Goal: Information Seeking & Learning: Learn about a topic

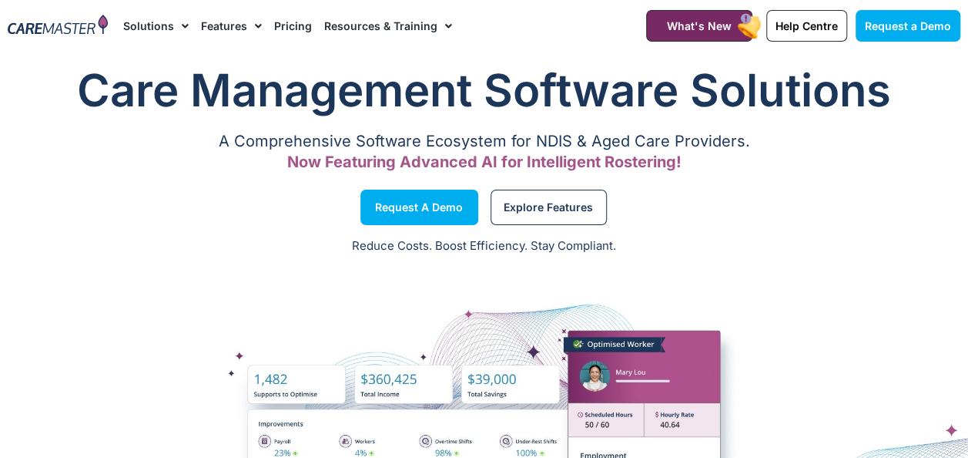
click at [288, 25] on link "Pricing" at bounding box center [293, 26] width 38 height 52
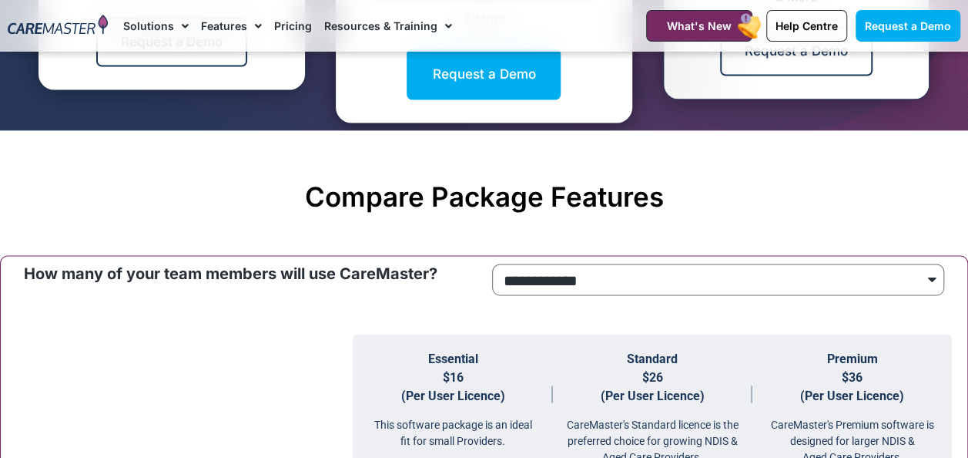
scroll to position [1233, 0]
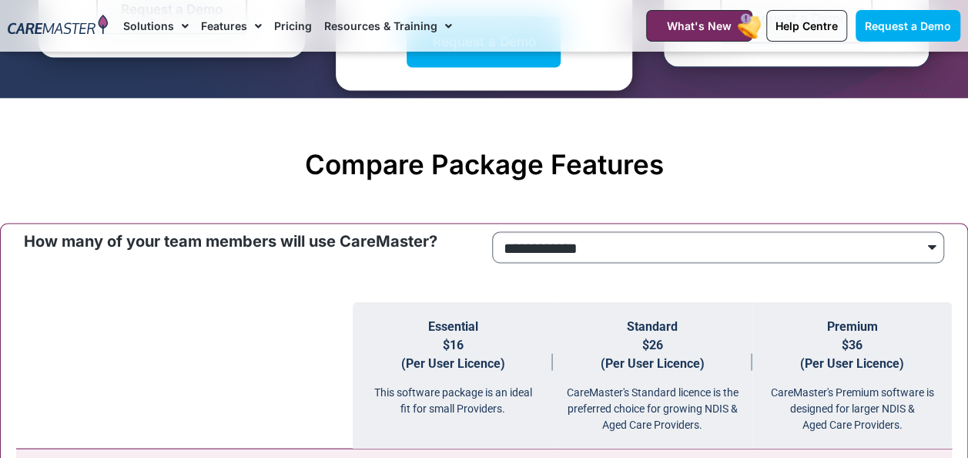
click at [568, 247] on select "**********" at bounding box center [718, 247] width 453 height 32
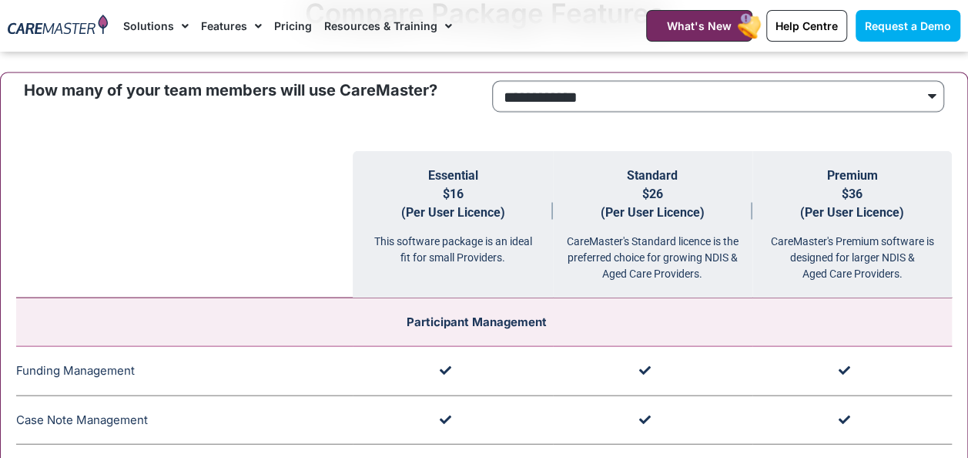
scroll to position [1387, 0]
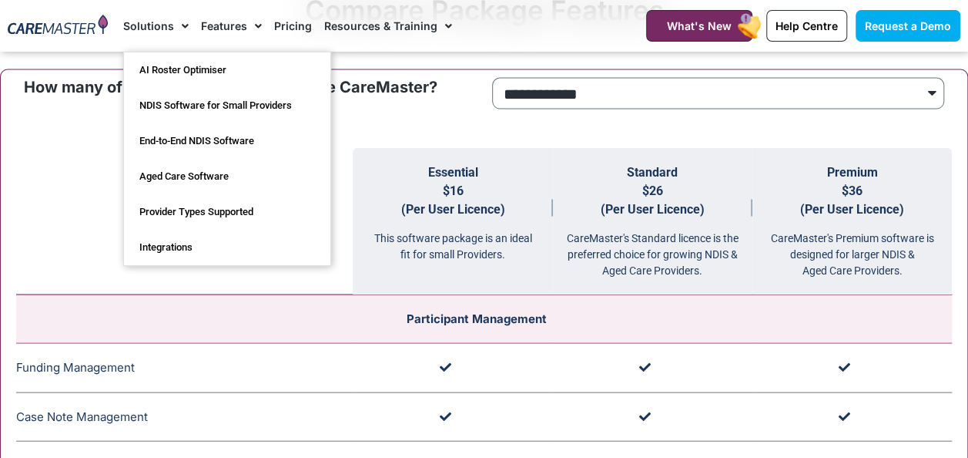
click at [143, 26] on link "Solutions" at bounding box center [155, 26] width 65 height 52
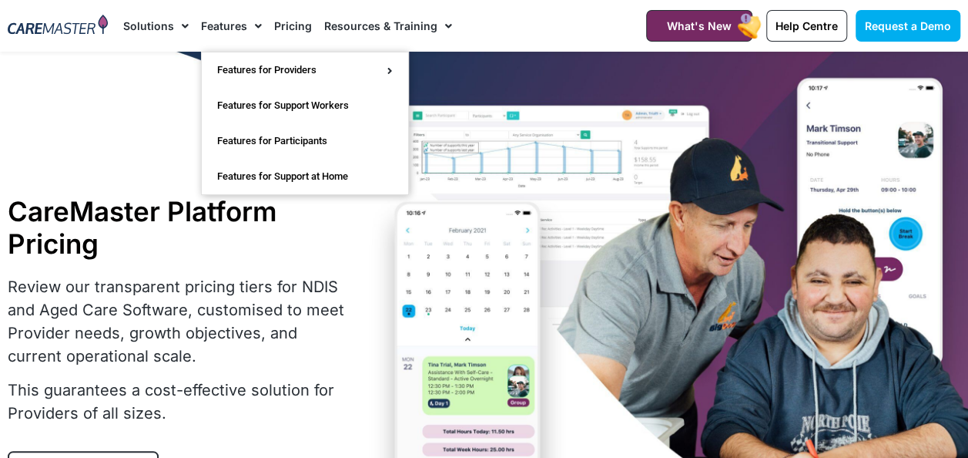
click at [233, 18] on link "Features" at bounding box center [231, 26] width 61 height 52
